Goal: Find specific page/section: Find specific page/section

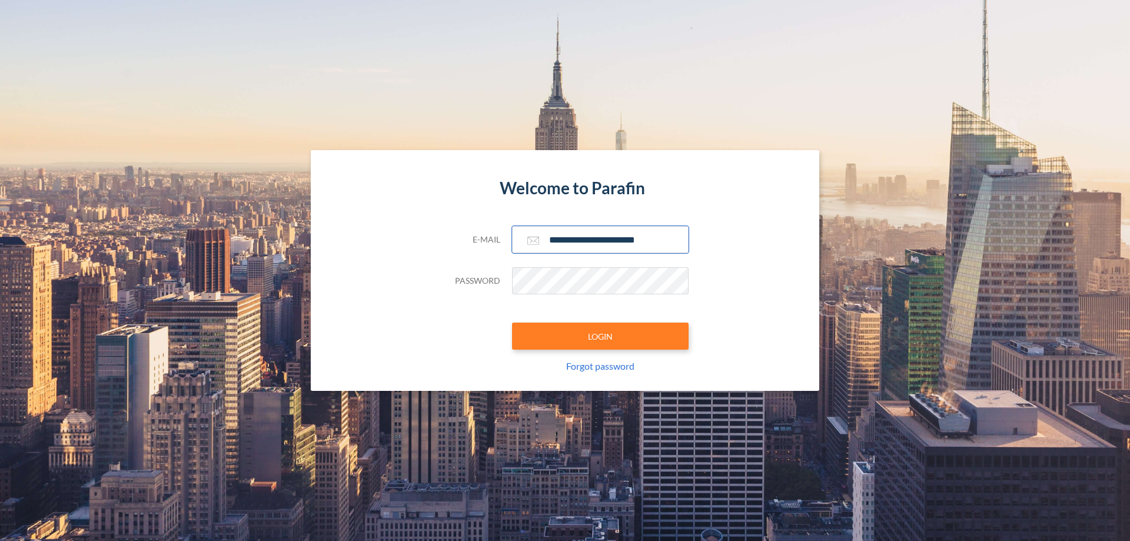
type input "**********"
click at [600, 336] on button "LOGIN" at bounding box center [600, 335] width 177 height 27
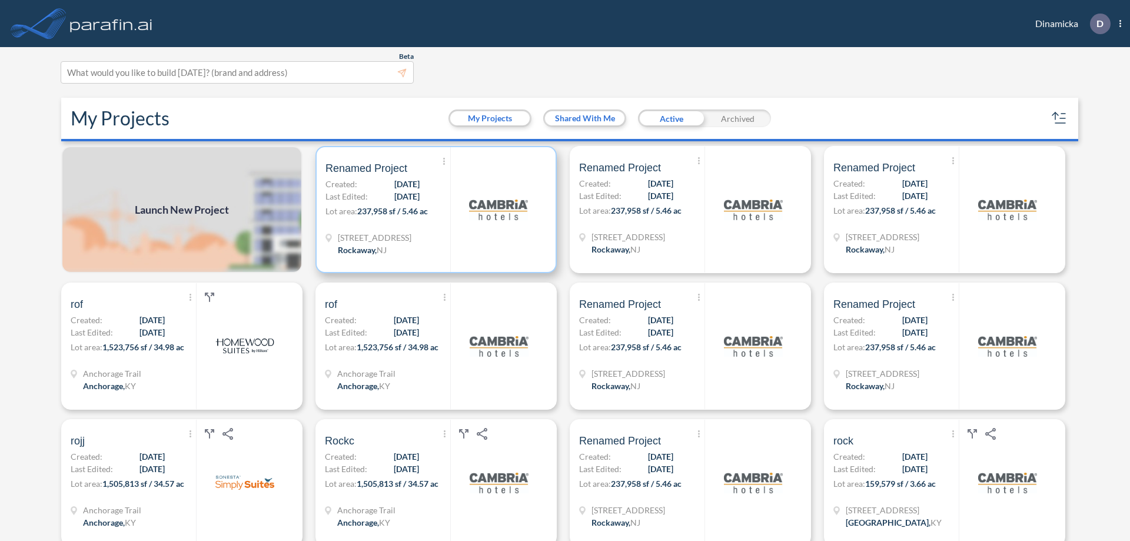
scroll to position [3, 0]
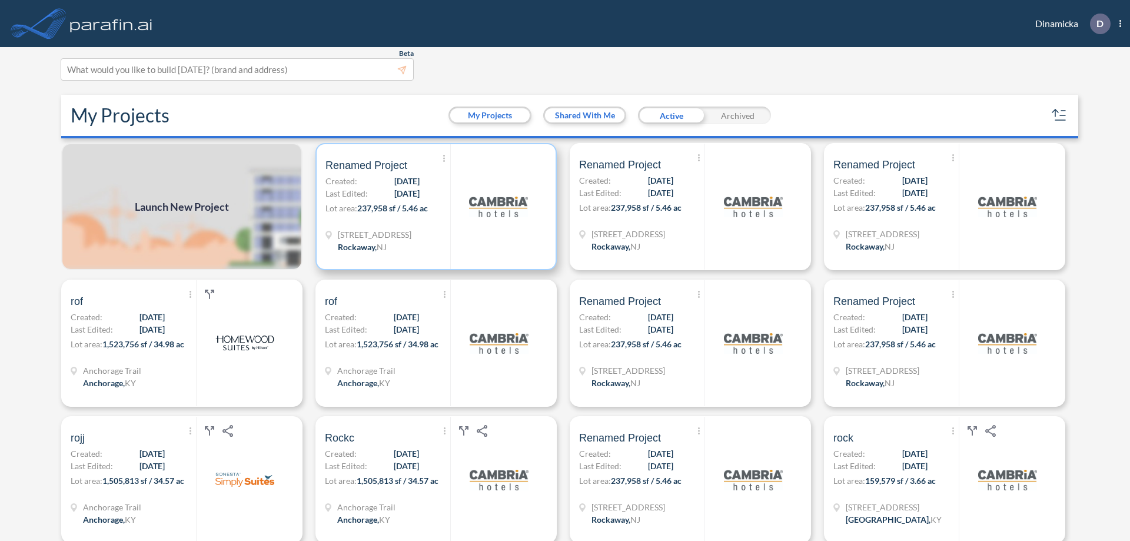
click at [434, 207] on p "Lot area: 237,958 sf / 5.46 ac" at bounding box center [387, 210] width 125 height 17
